Goal: Find specific page/section: Find specific page/section

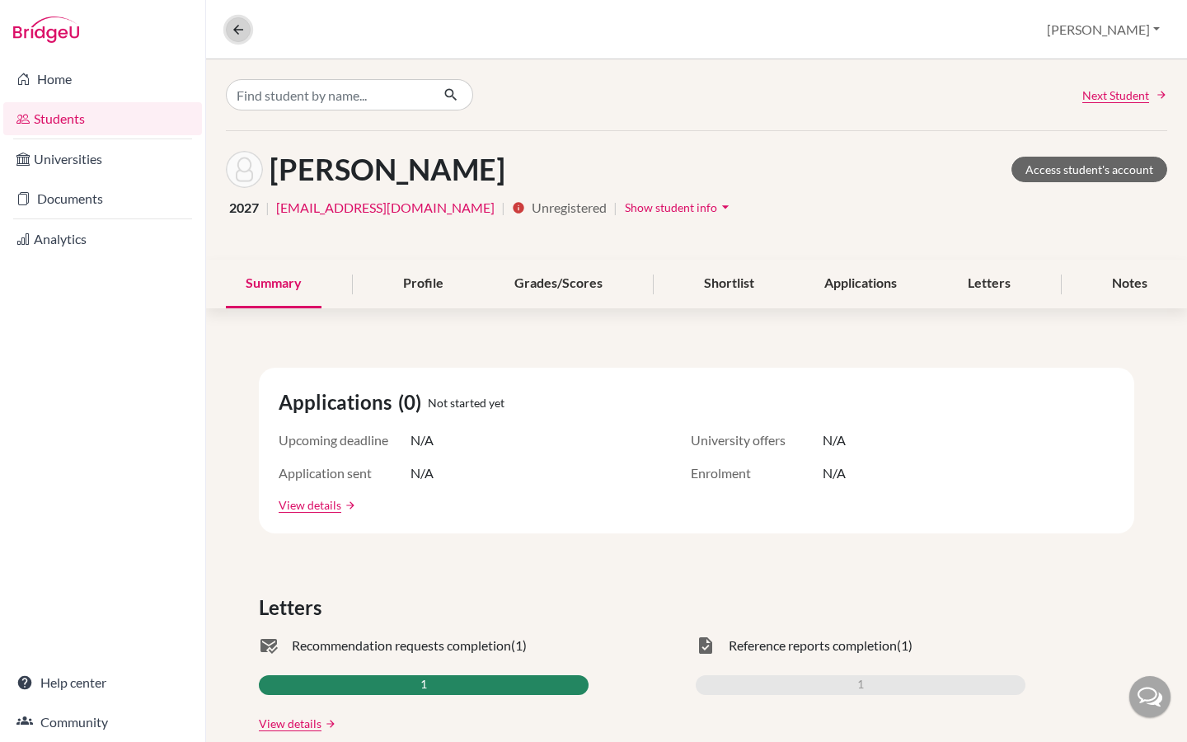
click at [244, 30] on icon at bounding box center [238, 29] width 15 height 15
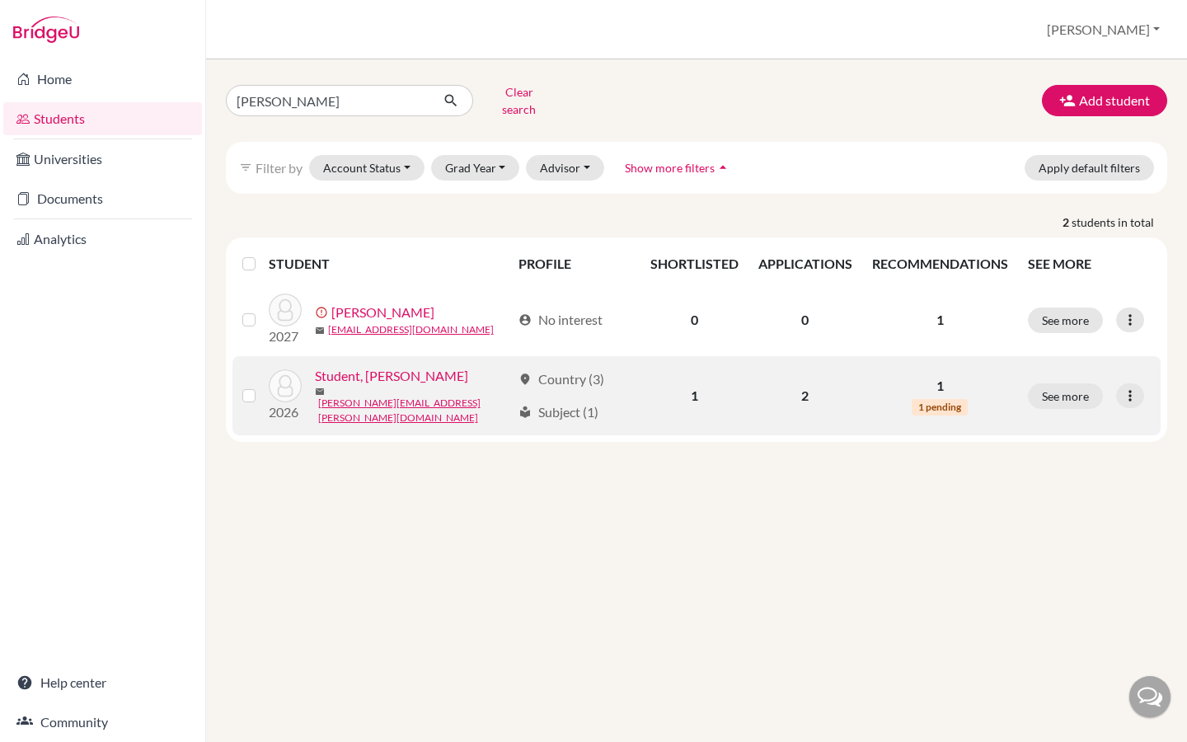
click at [381, 371] on link "Student, Riya" at bounding box center [391, 376] width 153 height 20
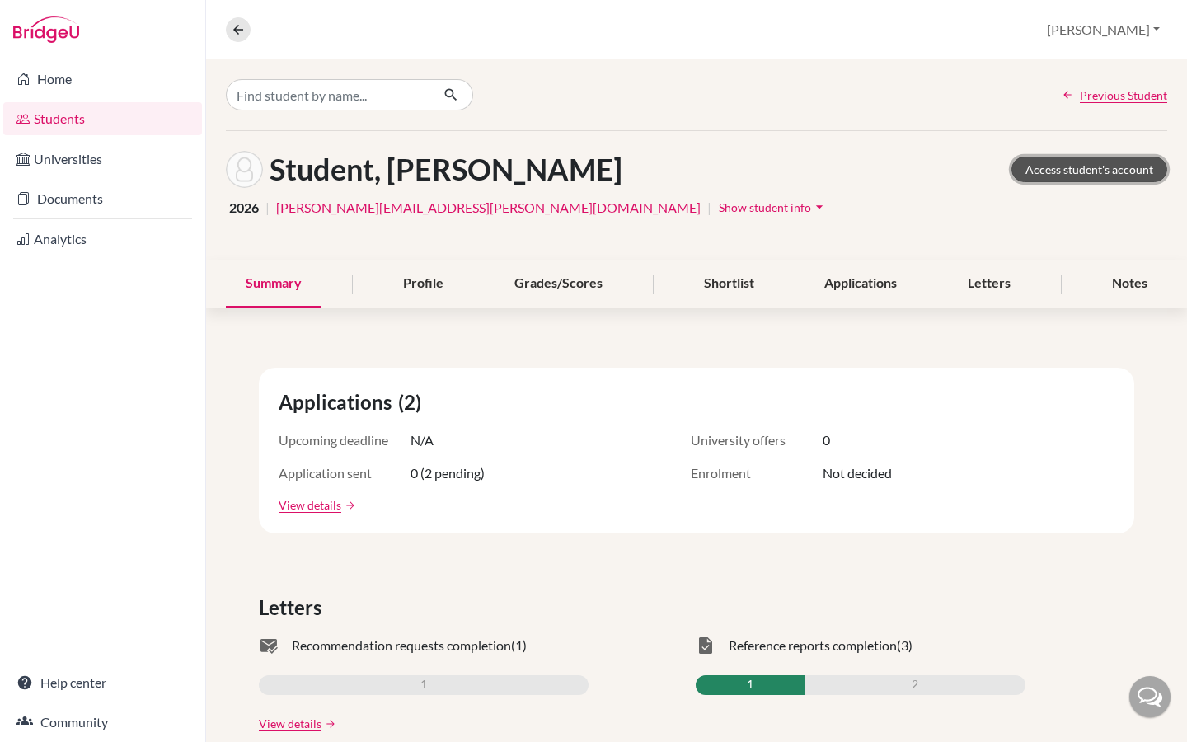
click at [1122, 176] on link "Access student's account" at bounding box center [1090, 170] width 156 height 26
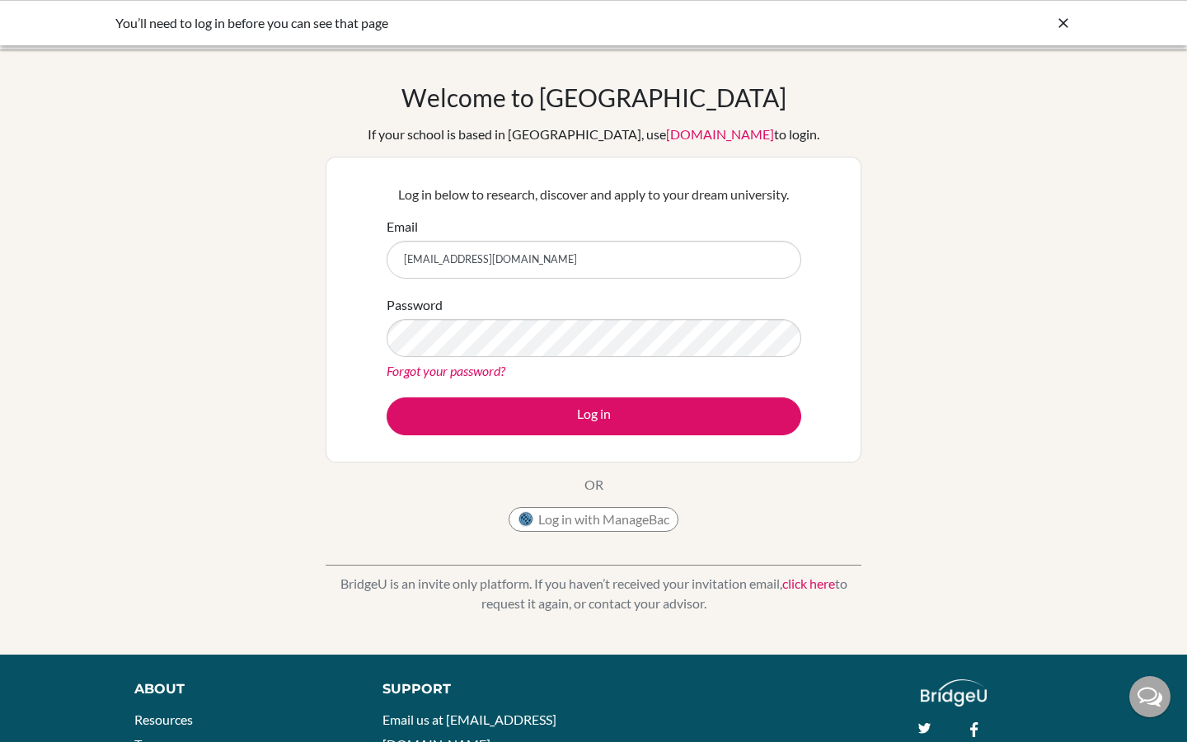
type input "[EMAIL_ADDRESS][DOMAIN_NAME]"
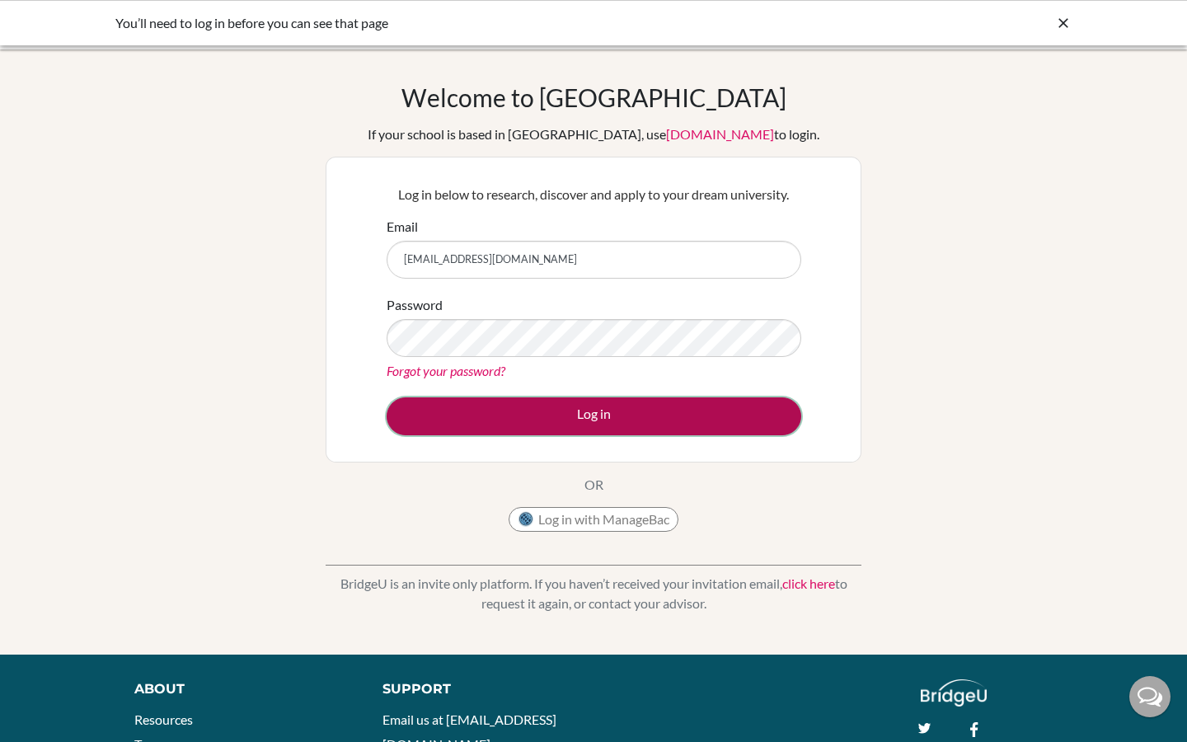
click at [521, 431] on button "Log in" at bounding box center [594, 416] width 415 height 38
